Goal: Check status

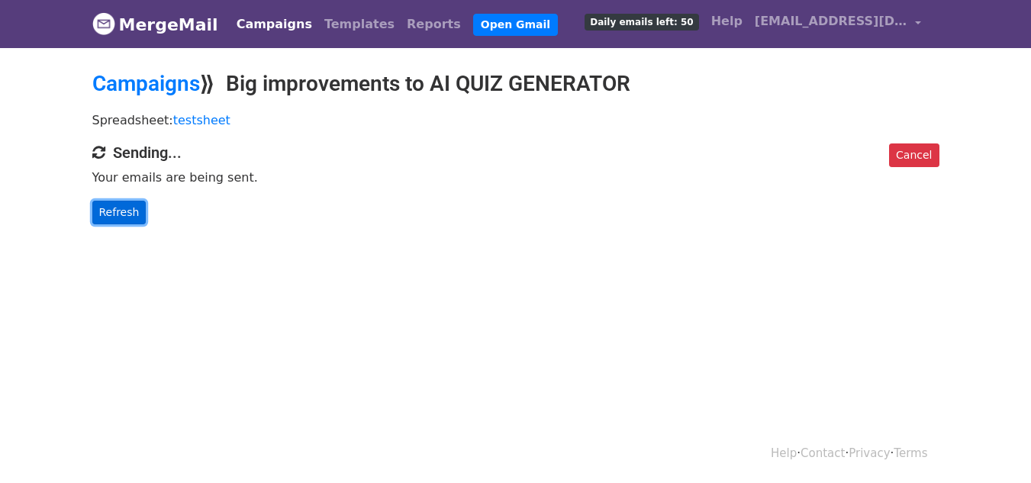
click at [121, 213] on link "Refresh" at bounding box center [119, 213] width 54 height 24
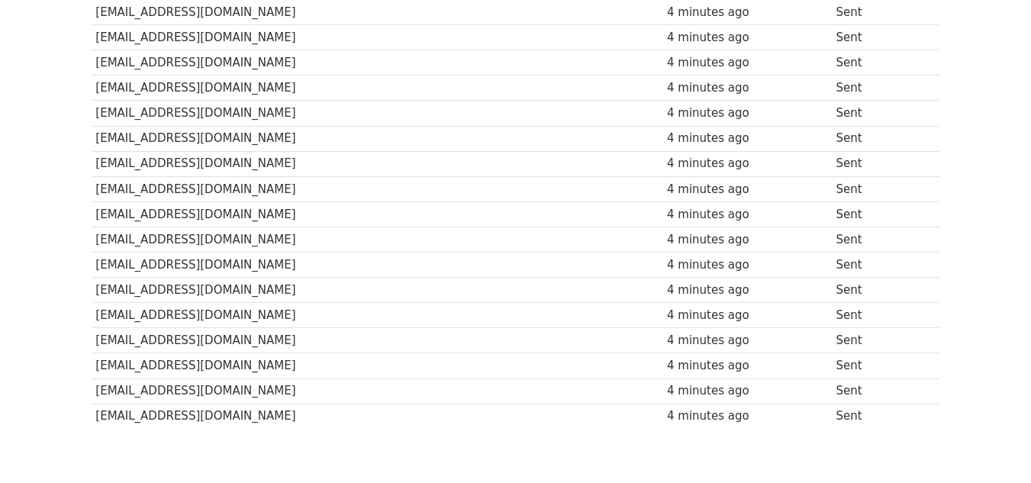
scroll to position [1119, 0]
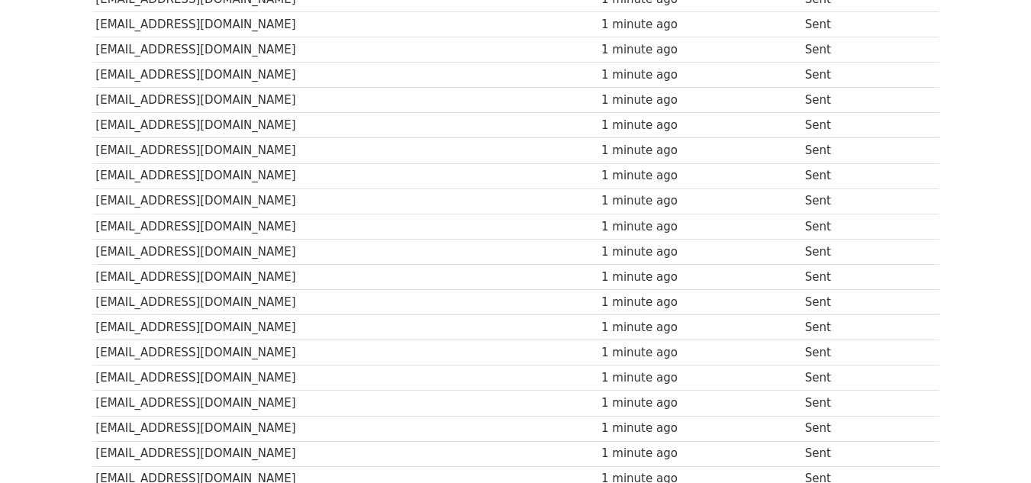
scroll to position [1170, 0]
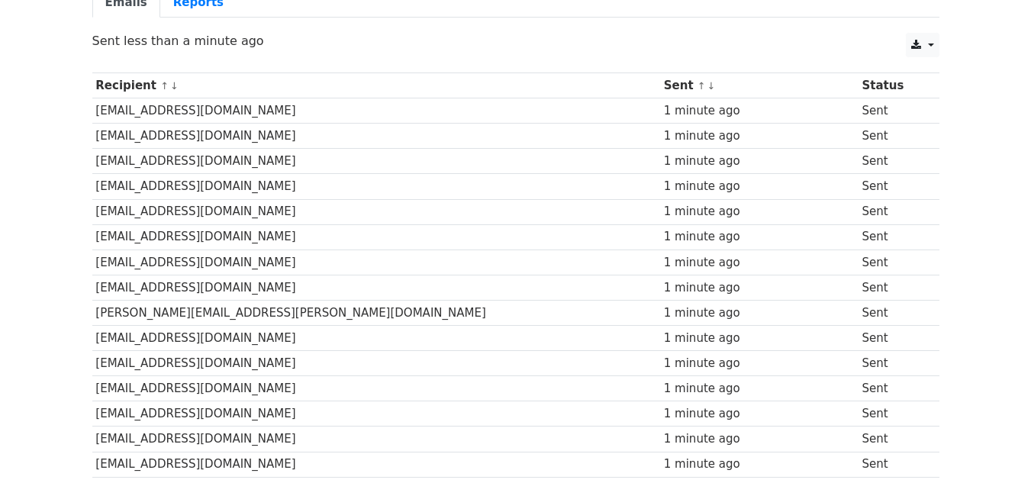
scroll to position [156, 0]
